Goal: Task Accomplishment & Management: Manage account settings

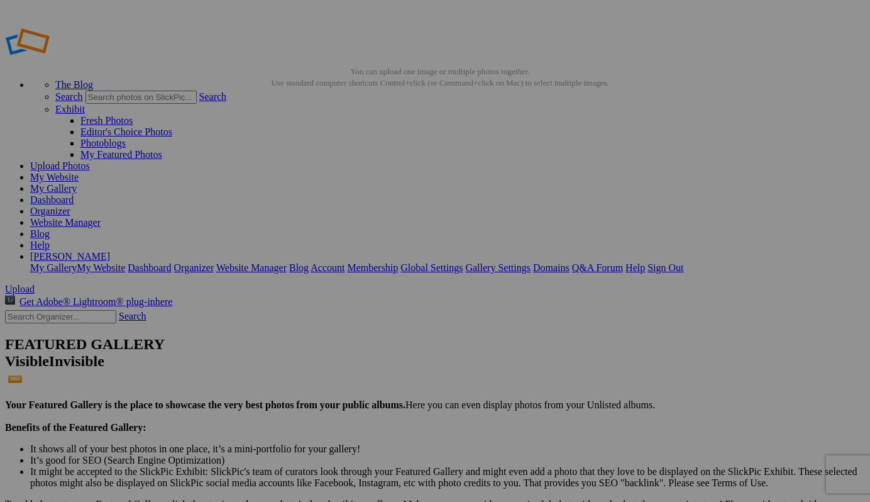
drag, startPoint x: 383, startPoint y: 234, endPoint x: 314, endPoint y: 232, distance: 68.6
type input "Fireworks over NextGen Amtrak Acela with Boston skyline by Boston photographer …"
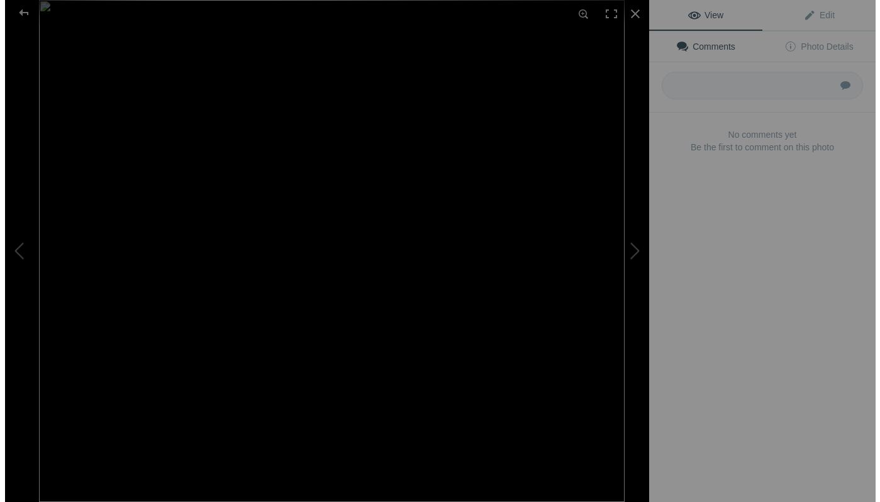
scroll to position [0, 0]
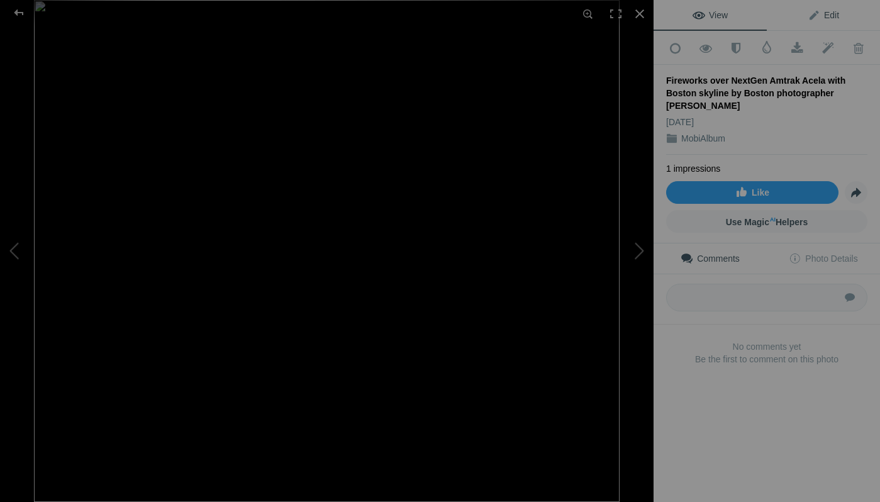
click at [824, 11] on span "Edit" at bounding box center [822, 15] width 31 height 10
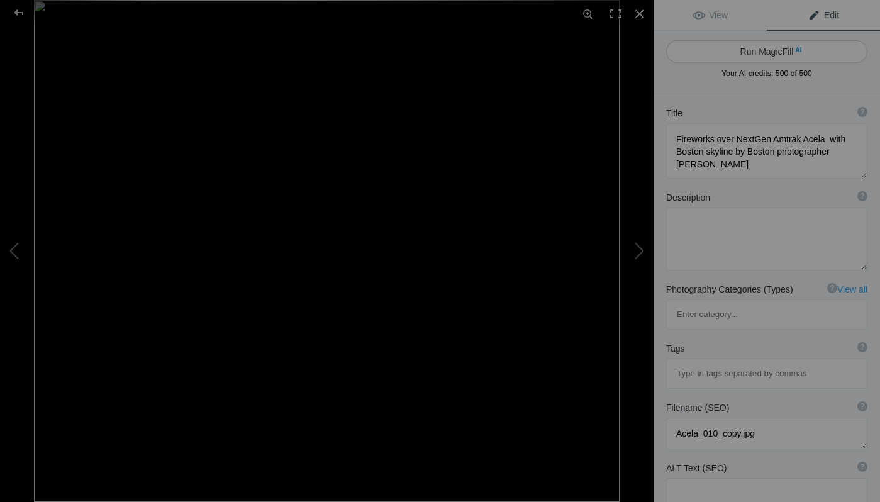
click at [760, 47] on button "Run MagicFill AI" at bounding box center [766, 51] width 201 height 23
click at [760, 84] on div at bounding box center [766, 84] width 201 height 0
type textarea "Spectacular Fireworks Display Above NextGen Amtrak Acela with Boston Skyline"
type textarea "Experience the vibrant energy of Boston as fireworks light up the night sky abo…"
type textarea "fireworks-nextgen-amtrak-acela-boston-skyline.jpg"
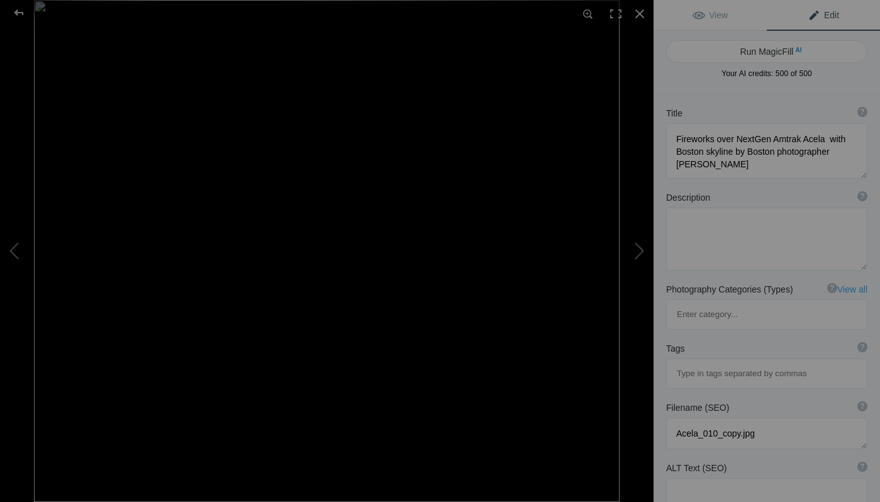
type textarea "Fireworks illuminate the night sky above the NextGen Amtrak Acela train with th…"
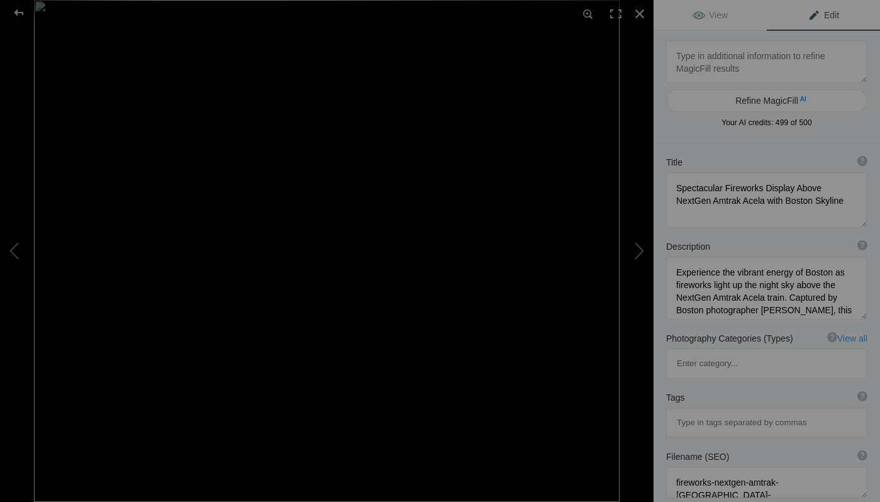
click at [759, 246] on div "Description ? By adding more context around images, results can become much mor…" at bounding box center [766, 246] width 201 height 13
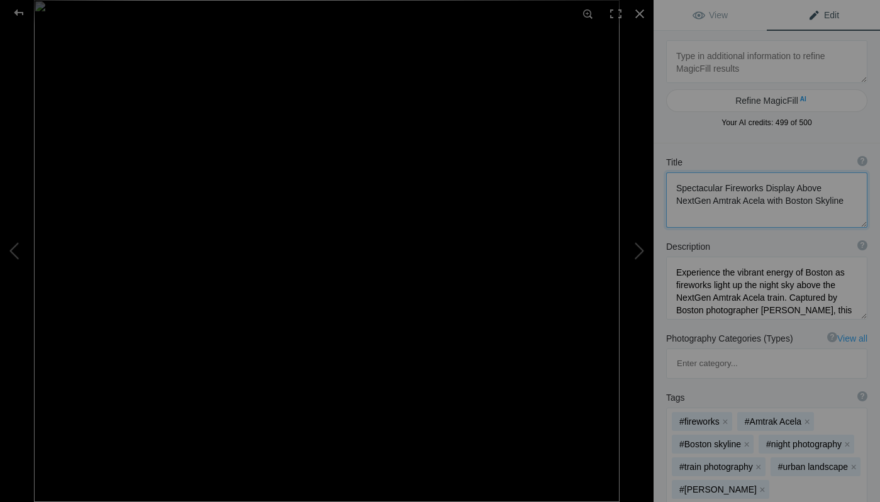
drag, startPoint x: 723, startPoint y: 190, endPoint x: 658, endPoint y: 180, distance: 64.9
click at [658, 180] on div "Title ? Photo title is one of the highest used Search Engine ranking criteria a…" at bounding box center [766, 192] width 226 height 84
type textarea "Fireworks Display Above NextGen Amtrak Acela with Boston Skyline"
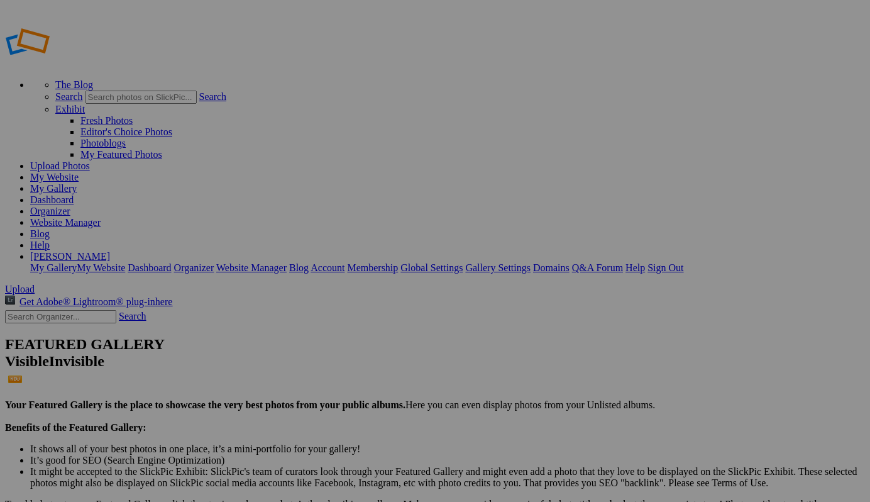
drag, startPoint x: 385, startPoint y: 238, endPoint x: 311, endPoint y: 232, distance: 73.8
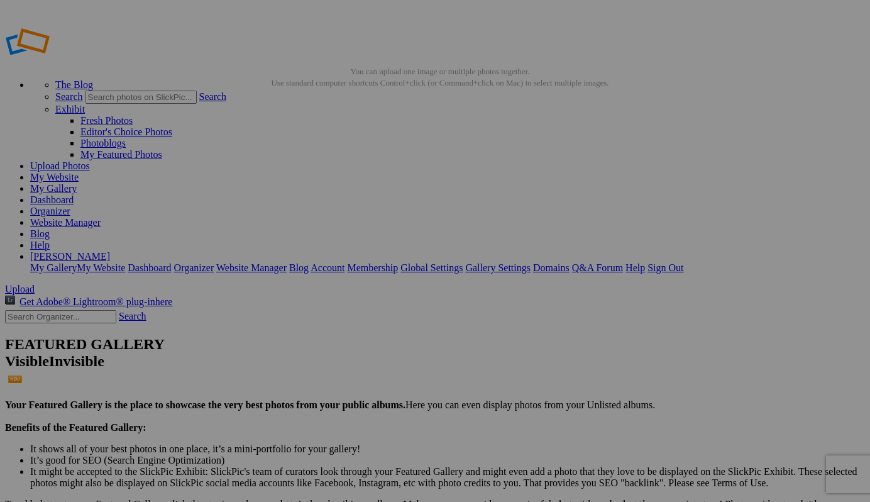
drag, startPoint x: 385, startPoint y: 241, endPoint x: 328, endPoint y: 232, distance: 58.0
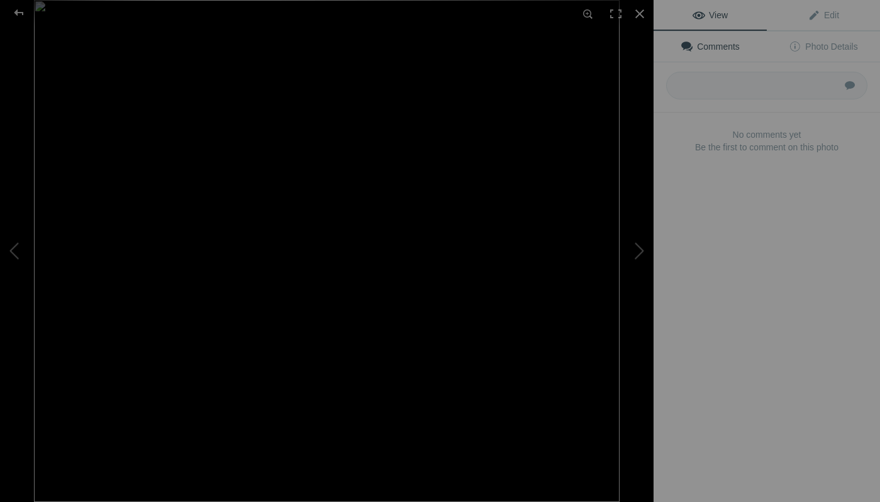
type input "Fireworks over NextGen Amtrak Acela high speed train in [GEOGRAPHIC_DATA] by Bo…"
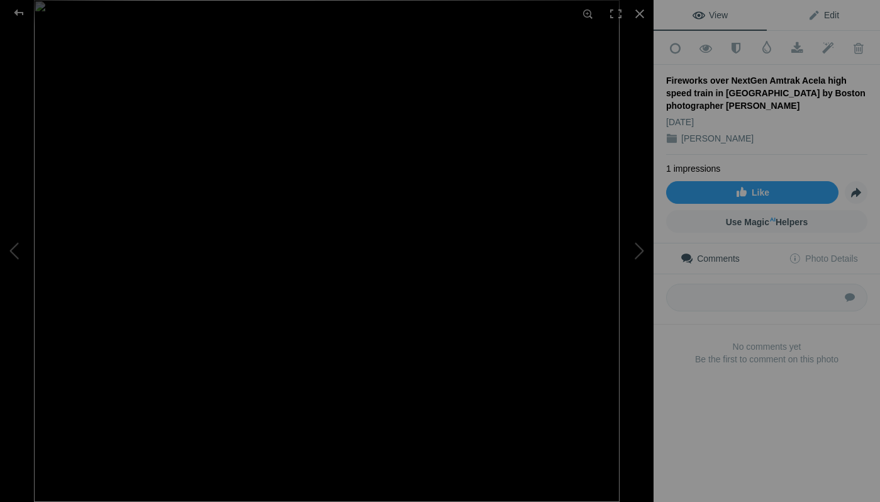
click at [821, 11] on span "Edit" at bounding box center [822, 15] width 31 height 10
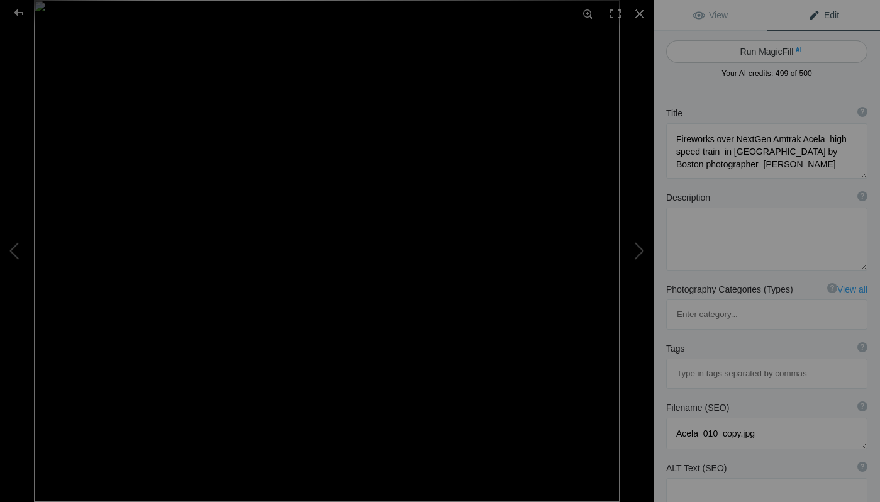
click at [775, 50] on button "Run MagicFill AI" at bounding box center [766, 51] width 201 height 23
type textarea "Spectacular Fireworks Display Over NextGen Amtrak Acela High-Speed Train in [GE…"
type textarea "Experience the vibrant energy of Boston as fireworks light up the night sky abo…"
type textarea "fireworks-nextgen-amtrak-acela-[GEOGRAPHIC_DATA]jpg"
type textarea "Fireworks illuminate the night sky above a NextGen Amtrak Acela high-speed trai…"
